Goal: Complete Application Form: Complete application form

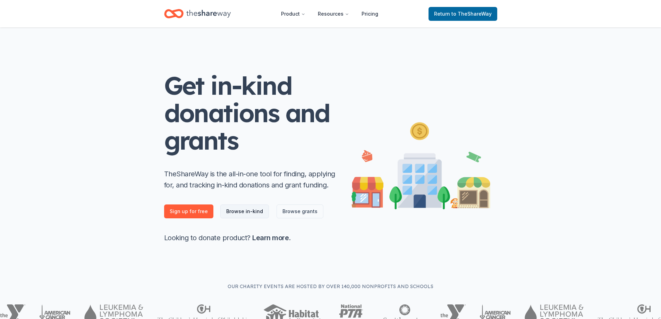
click at [249, 212] on link "Browse in-kind" at bounding box center [244, 211] width 49 height 14
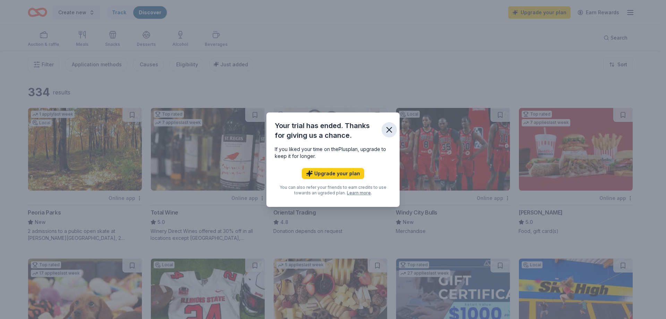
click at [389, 126] on icon "button" at bounding box center [390, 130] width 10 height 10
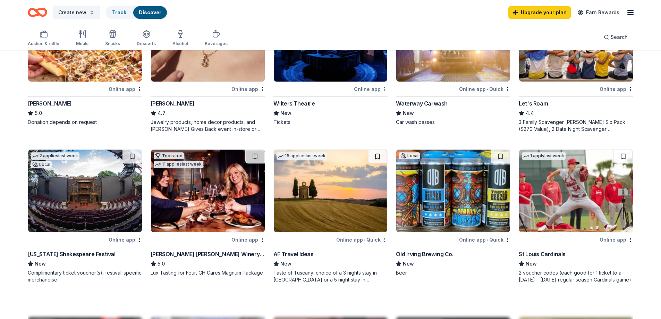
scroll to position [416, 0]
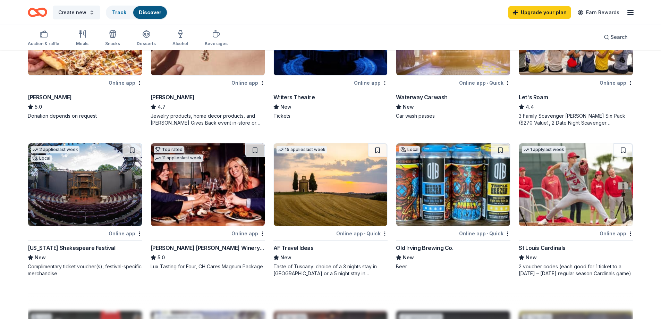
click at [539, 245] on div "St Louis Cardinals" at bounding box center [542, 248] width 47 height 8
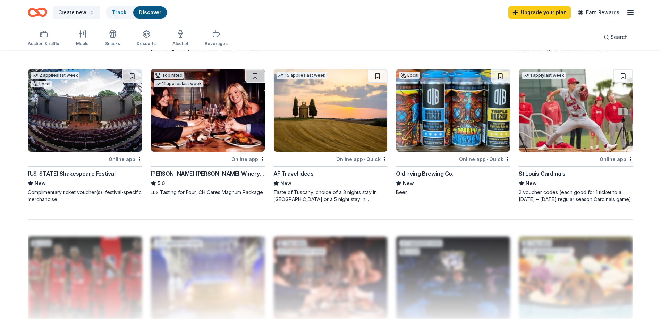
scroll to position [451, 0]
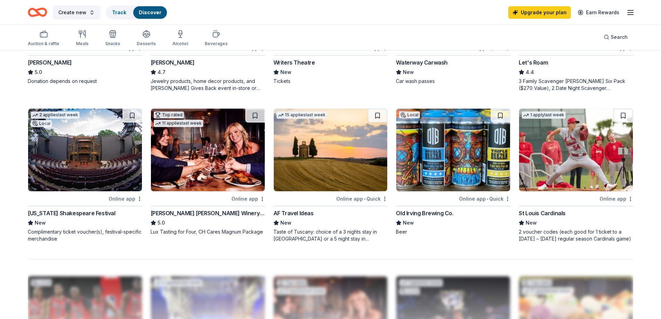
click at [80, 213] on div "Illinois Shakespeare Festival" at bounding box center [72, 213] width 88 height 8
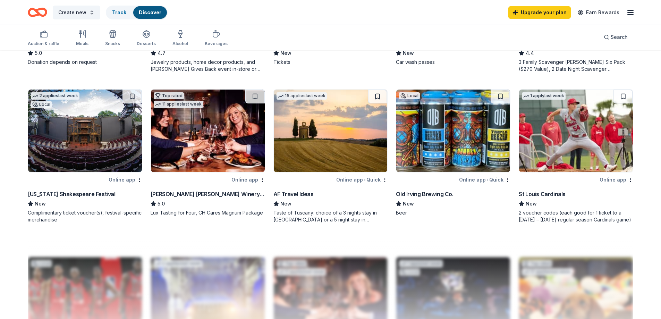
scroll to position [461, 0]
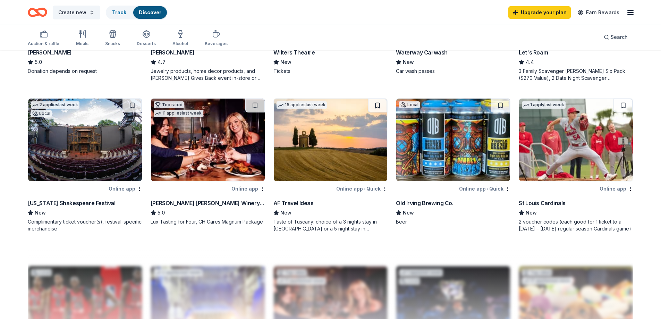
click at [223, 159] on img at bounding box center [208, 140] width 114 height 83
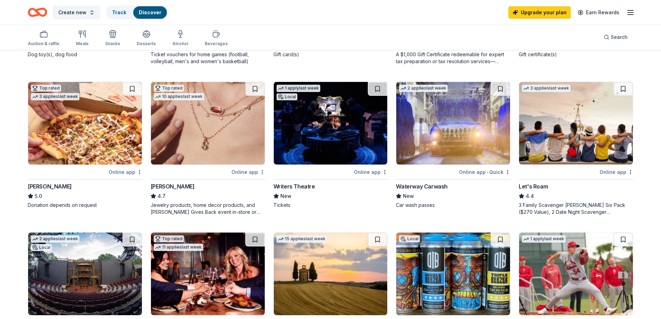
scroll to position [322, 0]
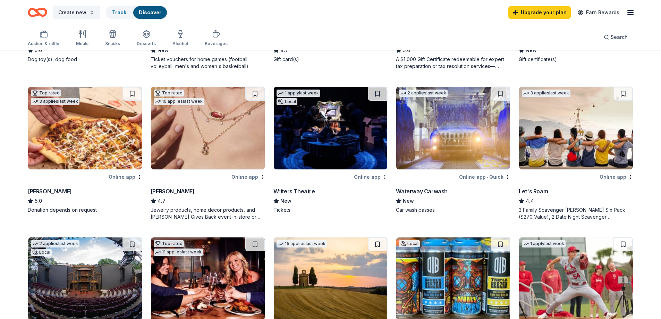
click at [193, 120] on img at bounding box center [208, 128] width 114 height 83
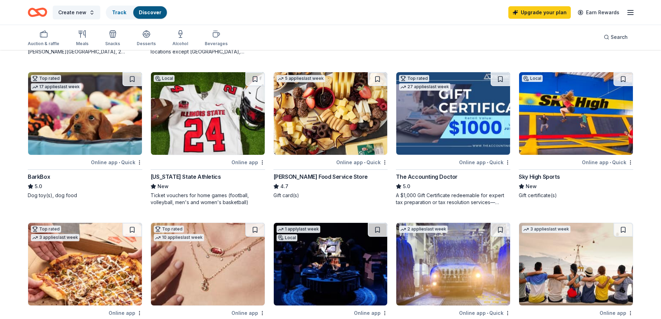
scroll to position [114, 0]
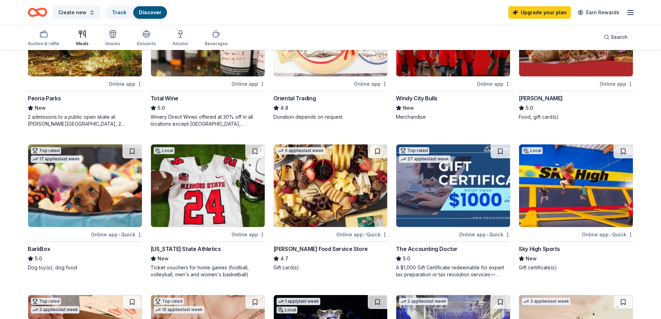
click at [81, 40] on div "Meals" at bounding box center [82, 38] width 12 height 17
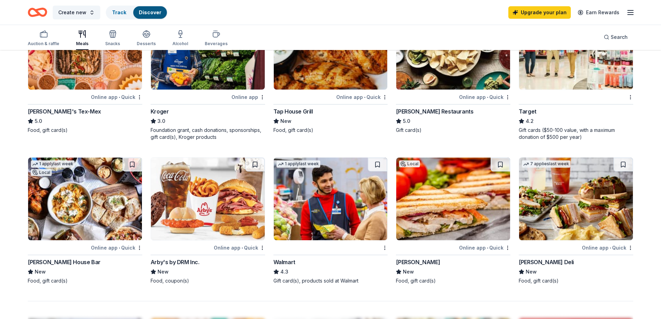
scroll to position [347, 0]
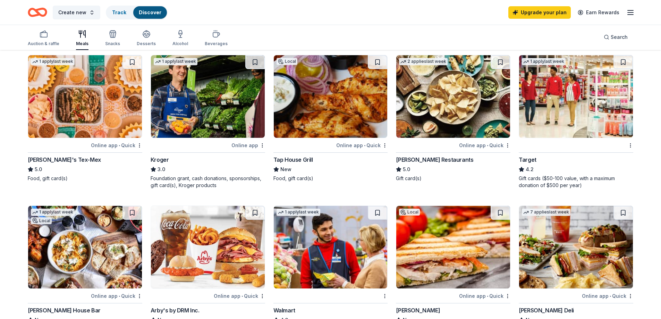
click at [561, 110] on img at bounding box center [576, 96] width 114 height 83
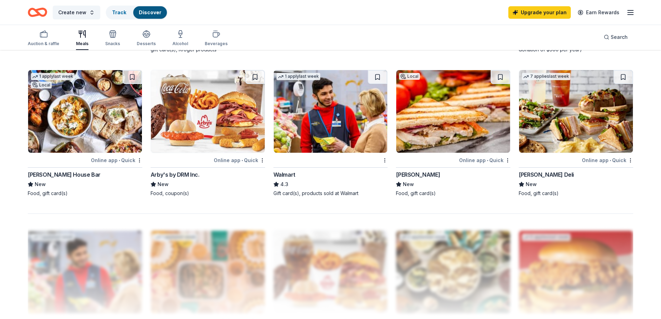
scroll to position [486, 0]
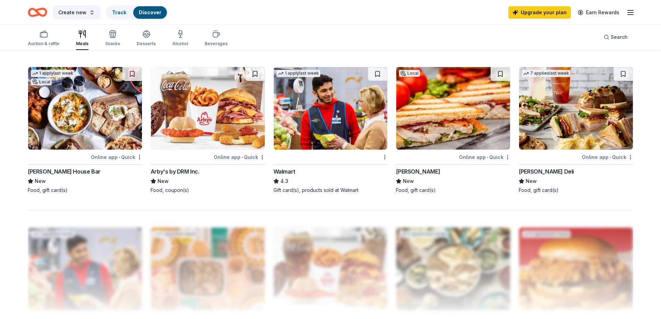
click at [537, 167] on div "7 applies last week Online app • Quick McAlister's Deli New Food, gift card(s)" at bounding box center [576, 130] width 115 height 127
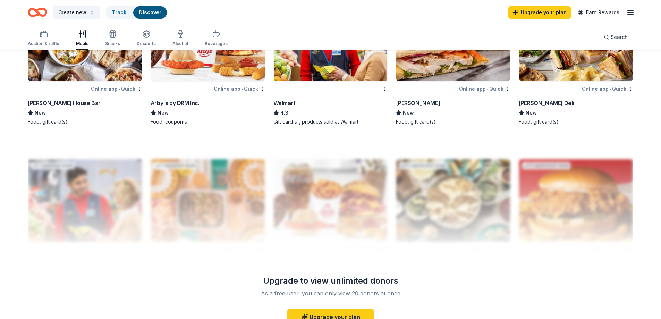
scroll to position [447, 0]
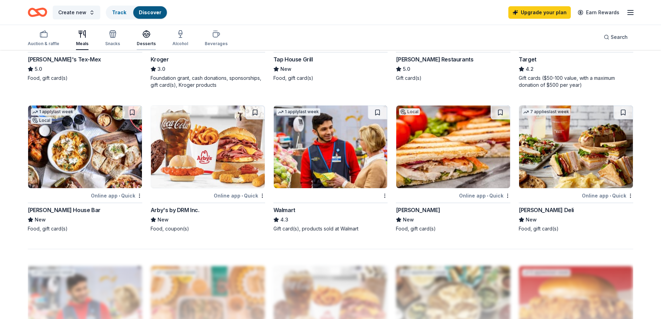
click at [141, 39] on div "Desserts" at bounding box center [146, 38] width 19 height 17
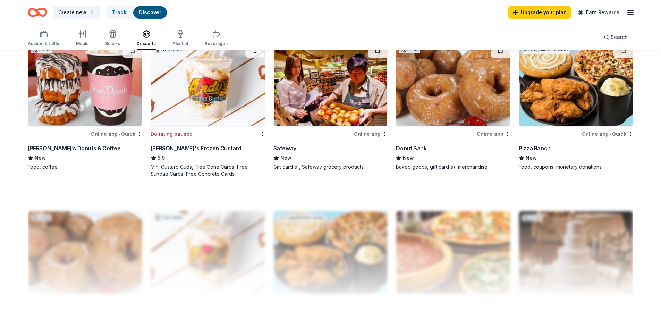
scroll to position [486, 0]
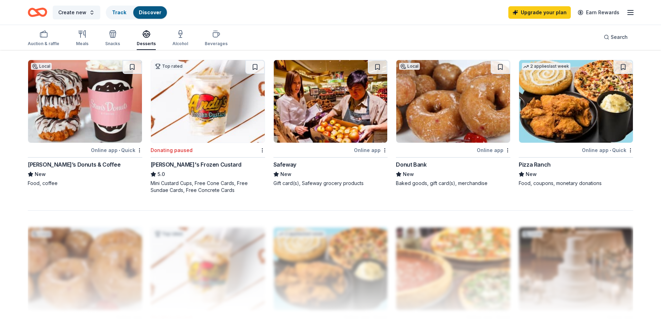
click at [442, 132] on img at bounding box center [453, 101] width 114 height 83
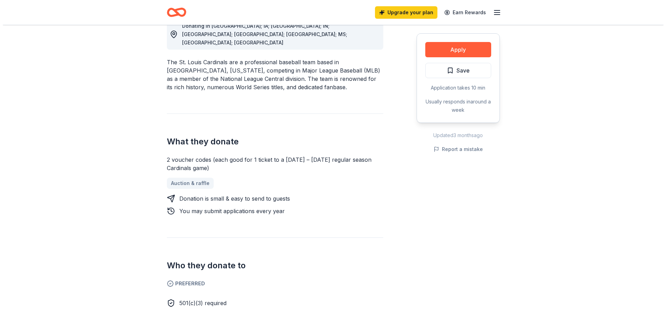
scroll to position [104, 0]
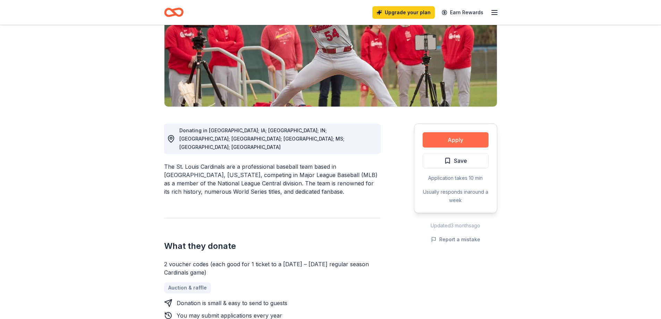
click at [449, 145] on button "Apply" at bounding box center [456, 139] width 66 height 15
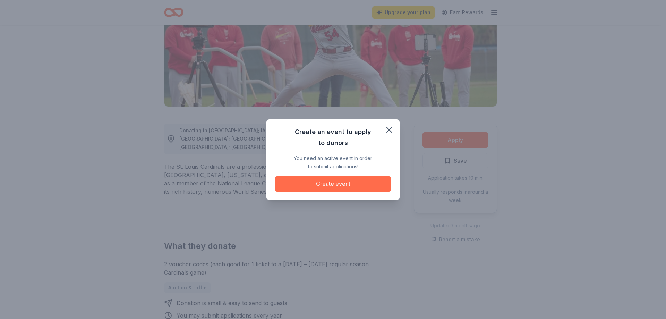
click at [356, 184] on button "Create event" at bounding box center [333, 183] width 117 height 15
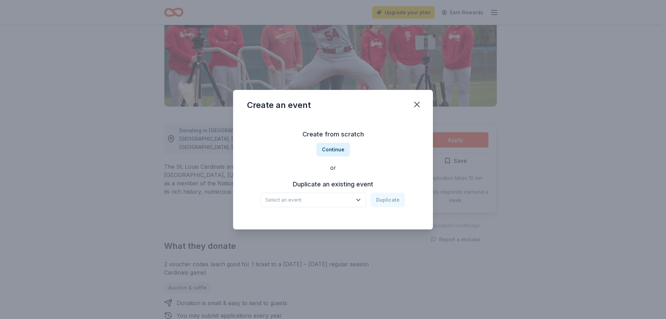
click at [333, 202] on span "Select an event" at bounding box center [308, 200] width 87 height 8
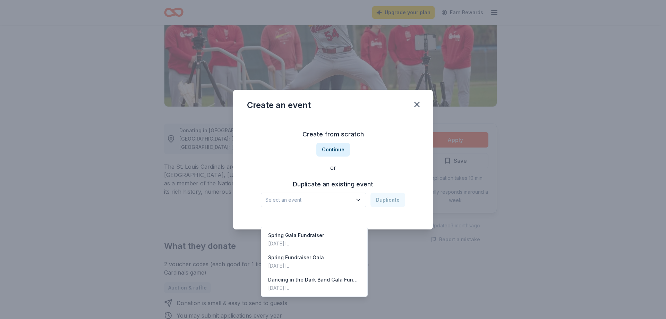
click at [393, 165] on div "Create from scratch Continue or Duplicate an existing event Select an event Dup…" at bounding box center [333, 168] width 172 height 101
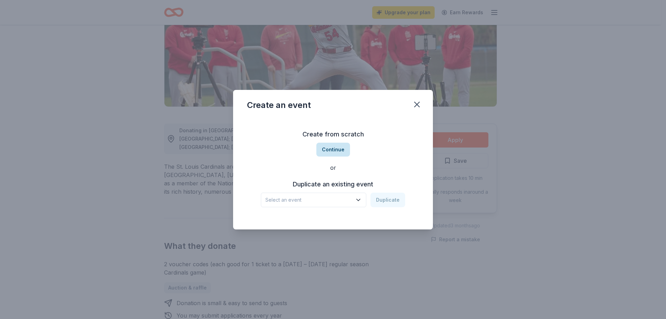
click at [333, 149] on button "Continue" at bounding box center [334, 150] width 34 height 14
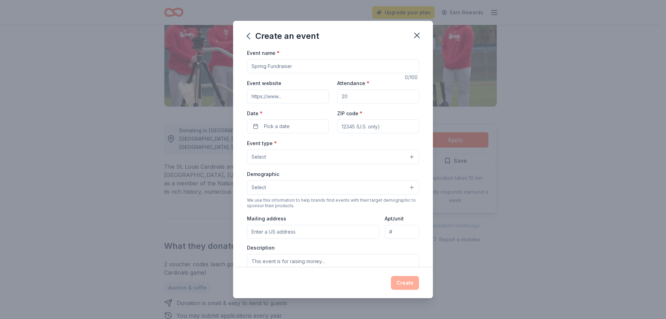
click at [305, 70] on input "Event name *" at bounding box center [333, 66] width 172 height 14
click at [351, 99] on input "Attendance *" at bounding box center [378, 97] width 82 height 14
drag, startPoint x: 351, startPoint y: 99, endPoint x: 317, endPoint y: 96, distance: 34.5
click at [317, 96] on div "Event website Attendance * Date * Pick a date ZIP code *" at bounding box center [333, 106] width 172 height 54
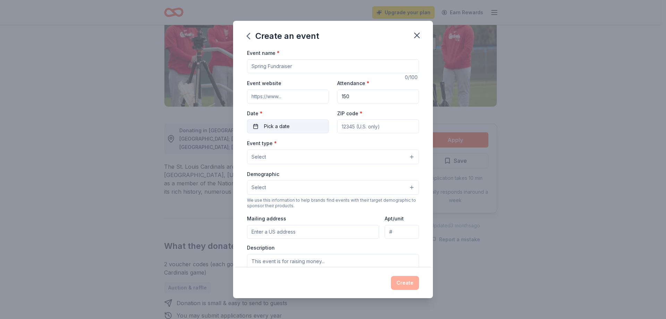
type input "150"
click at [299, 131] on button "Pick a date" at bounding box center [288, 126] width 82 height 14
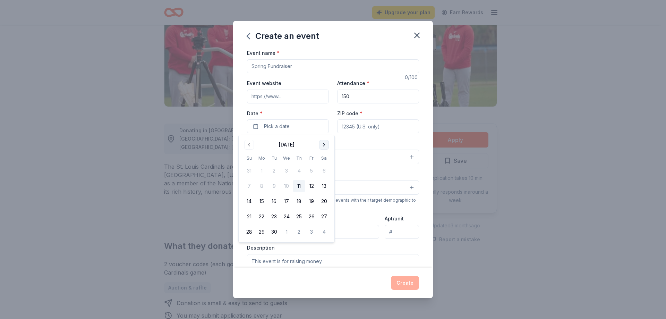
click at [323, 143] on button "Go to next month" at bounding box center [324, 145] width 10 height 10
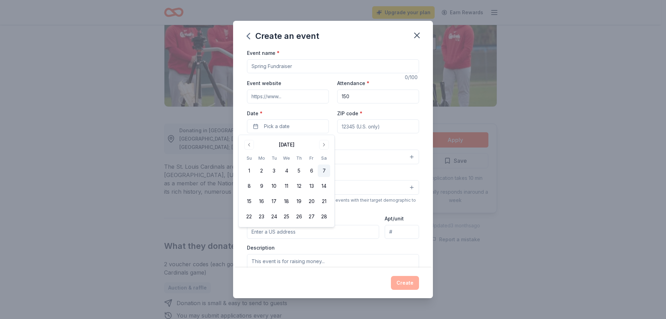
click at [321, 171] on button "7" at bounding box center [324, 170] width 12 height 12
click at [369, 128] on input "ZIP code *" at bounding box center [378, 126] width 82 height 14
type input "62832"
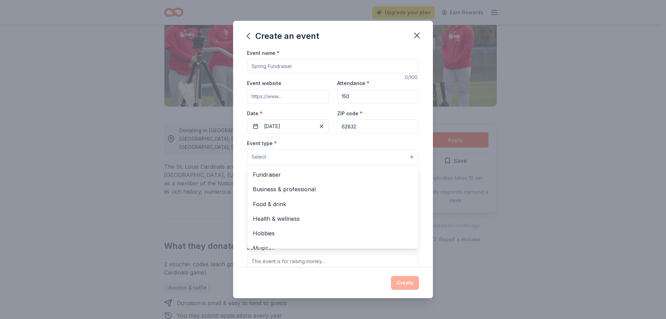
click at [292, 154] on button "Select" at bounding box center [333, 157] width 172 height 15
click at [295, 172] on span "Fundraiser" at bounding box center [333, 174] width 160 height 9
click at [425, 215] on div "Event name * 0 /100 Event website Attendance * 150 Date * 02/07/2026 ZIP code *…" at bounding box center [333, 158] width 200 height 219
click at [345, 187] on button "Select" at bounding box center [333, 188] width 172 height 15
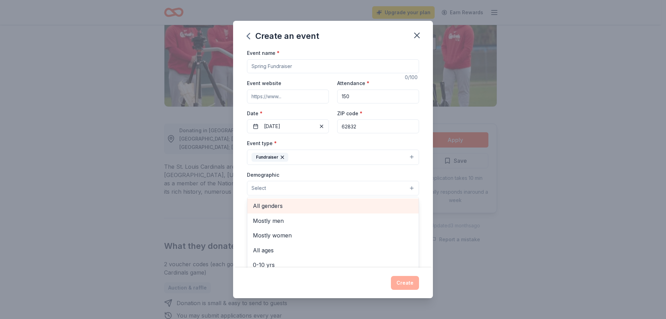
click at [329, 204] on span "All genders" at bounding box center [333, 205] width 160 height 9
click at [422, 251] on div "Event name * 0 /100 Event website Attendance * 150 Date * 02/07/2026 ZIP code *…" at bounding box center [333, 158] width 200 height 219
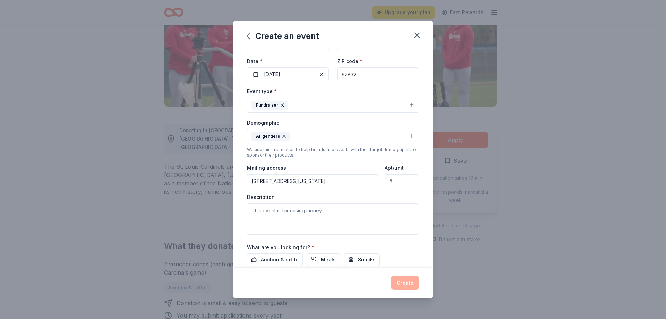
scroll to position [69, 0]
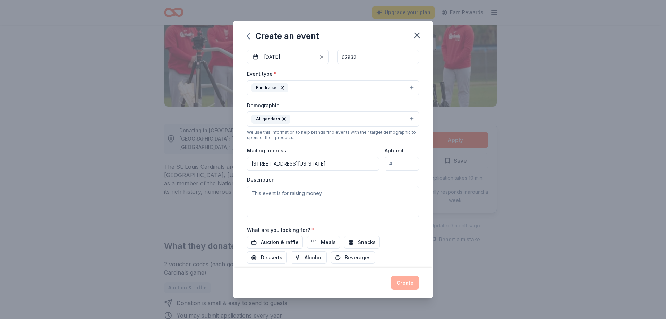
click at [319, 163] on input "1281 S Washington Street" at bounding box center [313, 164] width 132 height 14
drag, startPoint x: 319, startPoint y: 170, endPoint x: 232, endPoint y: 157, distance: 88.1
click at [232, 157] on div "Create an event Event name * 0 /100 Event website Attendance * 150 Date * 02/07…" at bounding box center [333, 159] width 666 height 319
type input "500 East South Street, Du Quoin, IL, 62832"
click at [314, 200] on textarea at bounding box center [333, 201] width 172 height 31
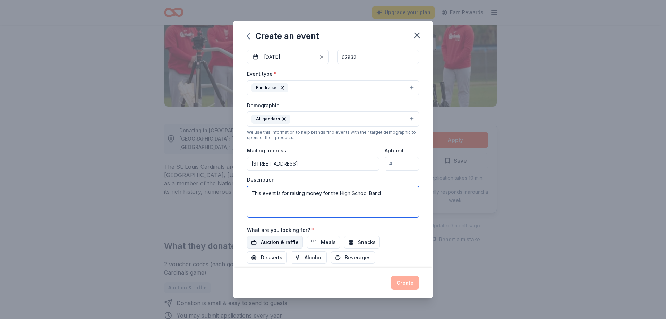
type textarea "This event is for raising money for the High School Band"
click at [287, 241] on span "Auction & raffle" at bounding box center [280, 242] width 38 height 8
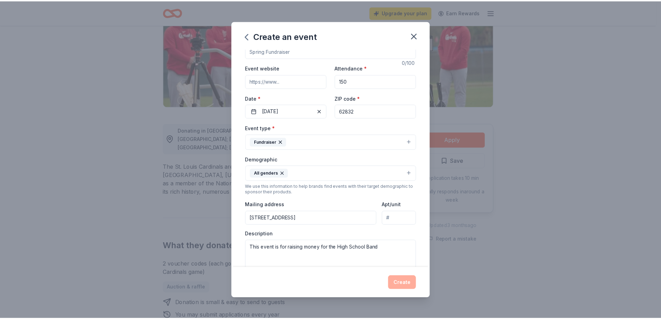
scroll to position [0, 0]
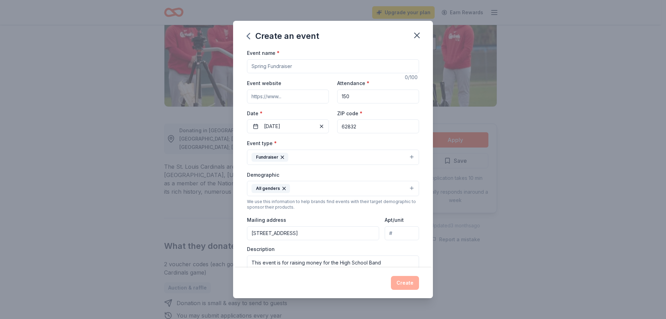
click at [310, 69] on input "Event name *" at bounding box center [333, 66] width 172 height 14
type input "Sail Away with DHS and The Love Boat"
click at [408, 286] on button "Create" at bounding box center [405, 283] width 28 height 14
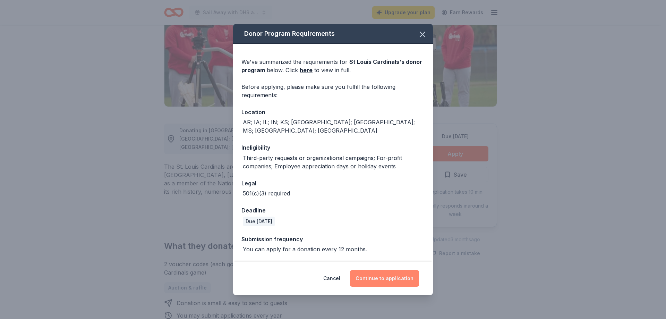
click at [406, 279] on button "Continue to application" at bounding box center [384, 278] width 69 height 17
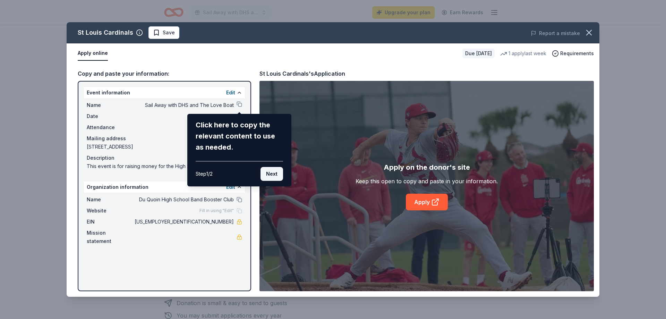
click at [271, 177] on button "Next" at bounding box center [272, 174] width 23 height 14
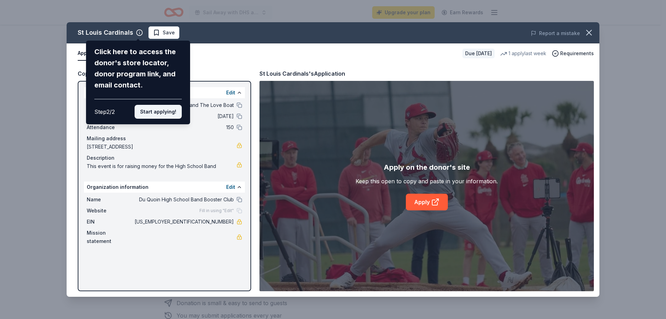
click at [163, 113] on button "Start applying!" at bounding box center [158, 112] width 47 height 14
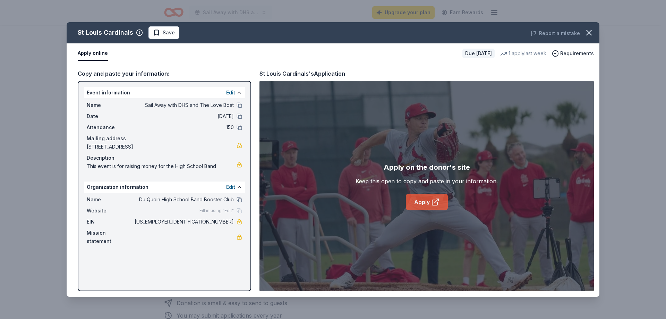
click at [421, 205] on link "Apply" at bounding box center [427, 202] width 42 height 17
click at [588, 33] on icon "button" at bounding box center [589, 33] width 10 height 10
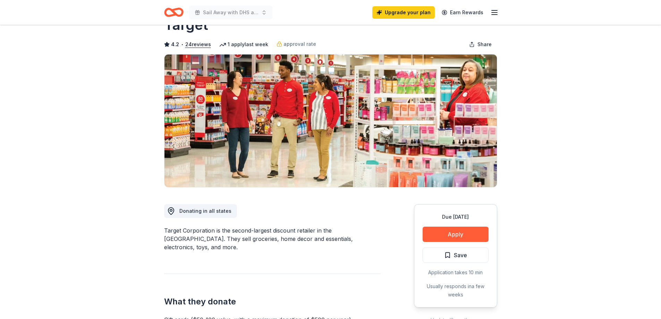
scroll to position [69, 0]
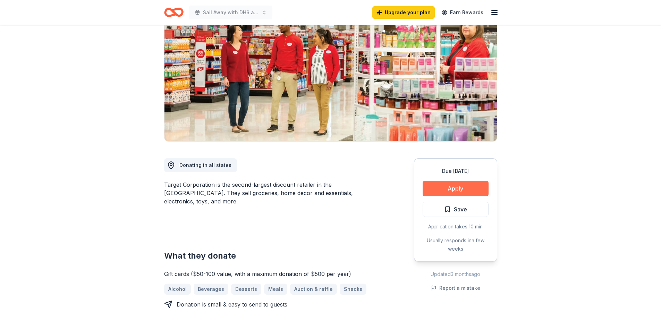
click at [442, 188] on button "Apply" at bounding box center [456, 188] width 66 height 15
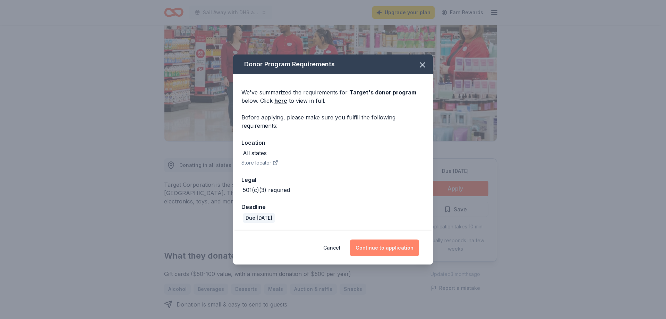
click at [363, 245] on button "Continue to application" at bounding box center [384, 247] width 69 height 17
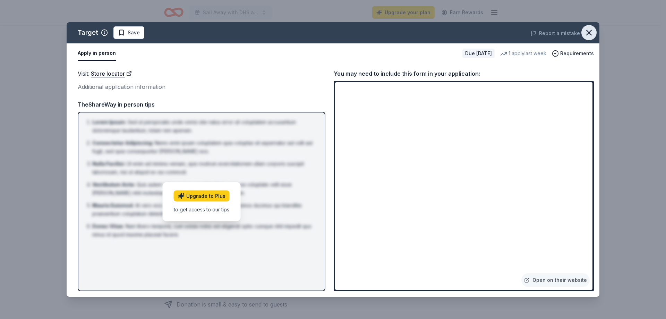
click at [588, 31] on icon "button" at bounding box center [589, 33] width 10 height 10
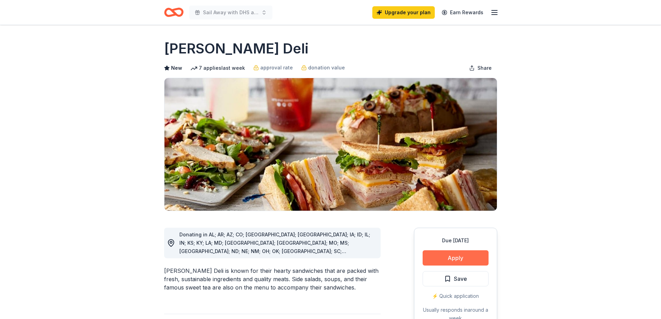
click at [475, 259] on button "Apply" at bounding box center [456, 257] width 66 height 15
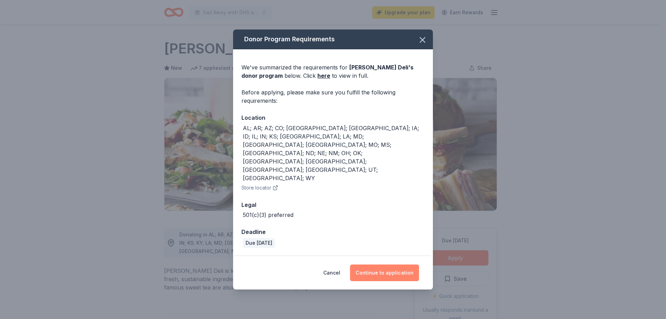
click at [411, 264] on button "Continue to application" at bounding box center [384, 272] width 69 height 17
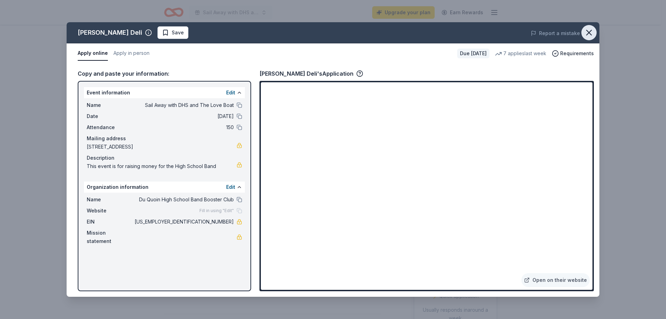
click at [588, 36] on icon "button" at bounding box center [589, 33] width 10 height 10
